Goal: Navigation & Orientation: Find specific page/section

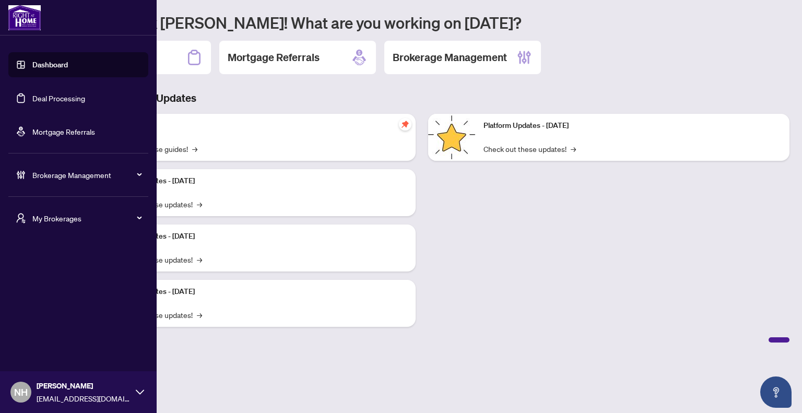
click at [57, 220] on span "My Brokerages" at bounding box center [86, 218] width 109 height 11
click at [71, 258] on span "RAHR" at bounding box center [81, 259] width 119 height 11
